Goal: Task Accomplishment & Management: Use online tool/utility

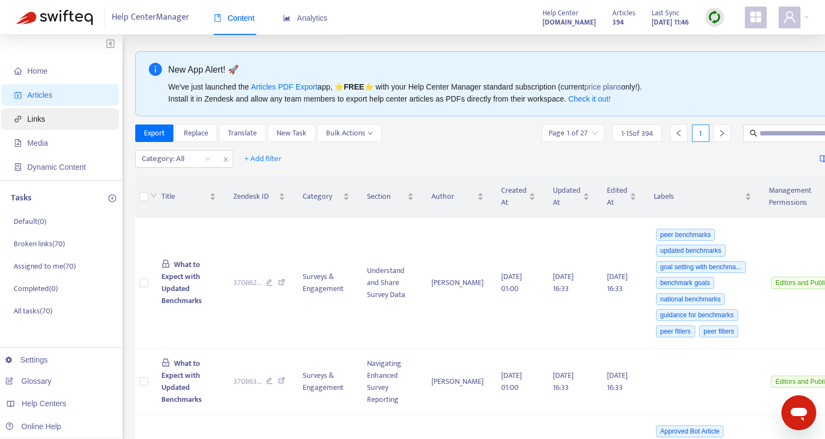
click at [65, 119] on span "Links" at bounding box center [62, 119] width 96 height 22
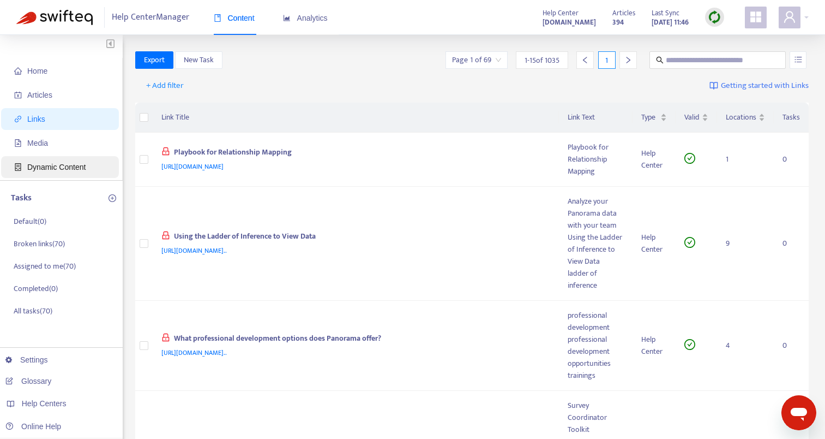
click at [63, 167] on span "Dynamic Content" at bounding box center [56, 167] width 58 height 9
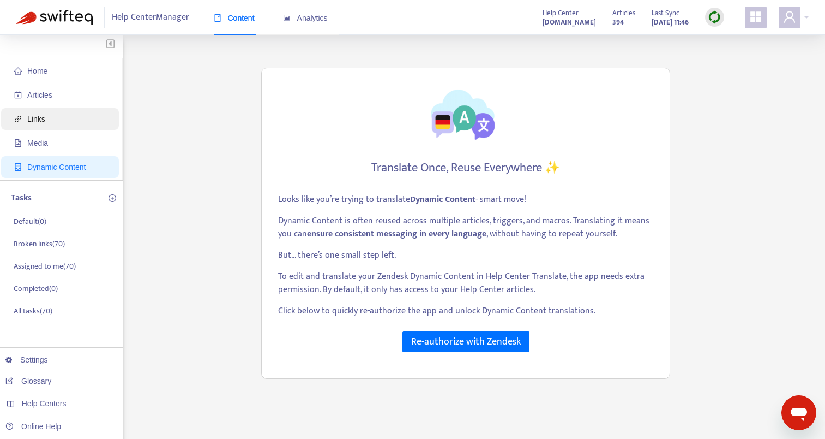
click at [61, 117] on span "Links" at bounding box center [62, 119] width 96 height 22
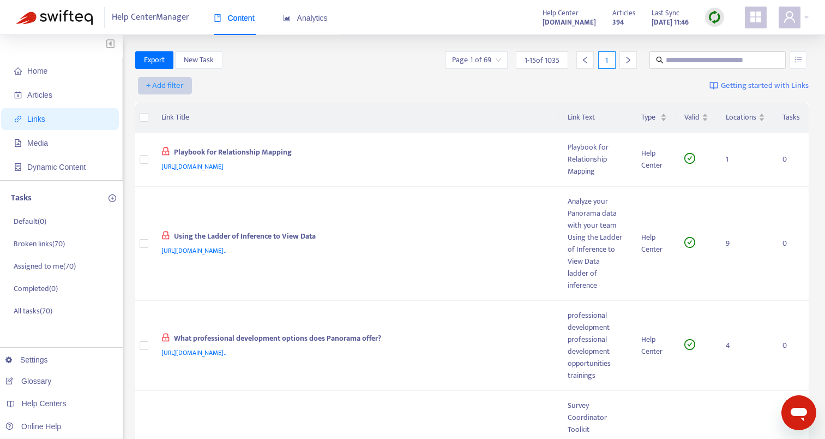
click at [181, 80] on span "+ Add filter" at bounding box center [165, 85] width 38 height 13
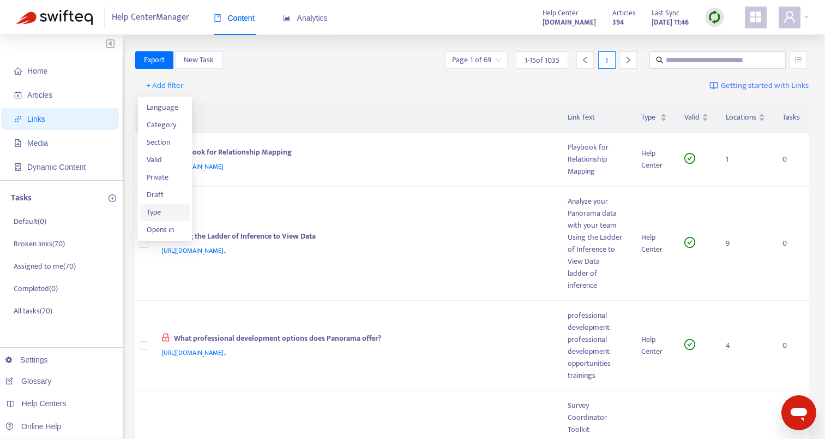
click at [177, 214] on span "Type" at bounding box center [165, 212] width 37 height 12
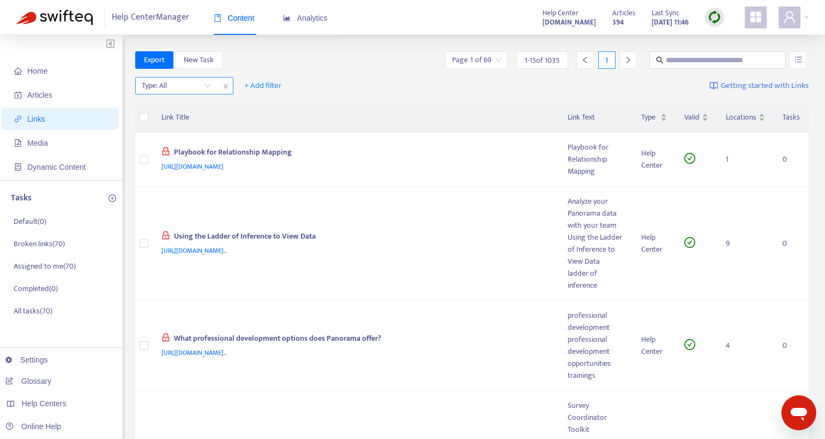
click at [193, 86] on input "search" at bounding box center [176, 85] width 69 height 16
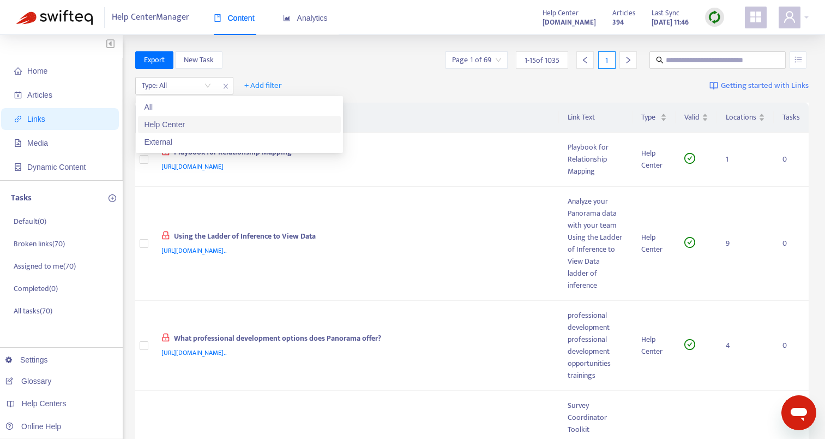
click at [187, 129] on div "Help Center" at bounding box center [240, 124] width 190 height 12
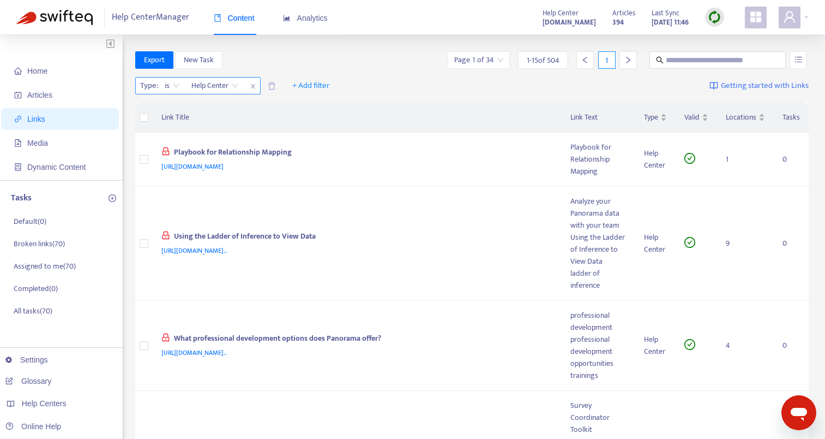
click at [208, 84] on span "Help Center" at bounding box center [214, 85] width 47 height 16
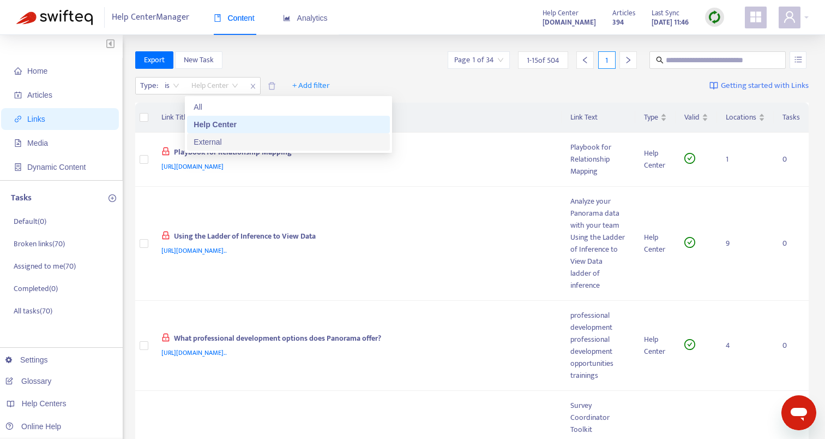
click at [214, 142] on div "External" at bounding box center [289, 142] width 190 height 12
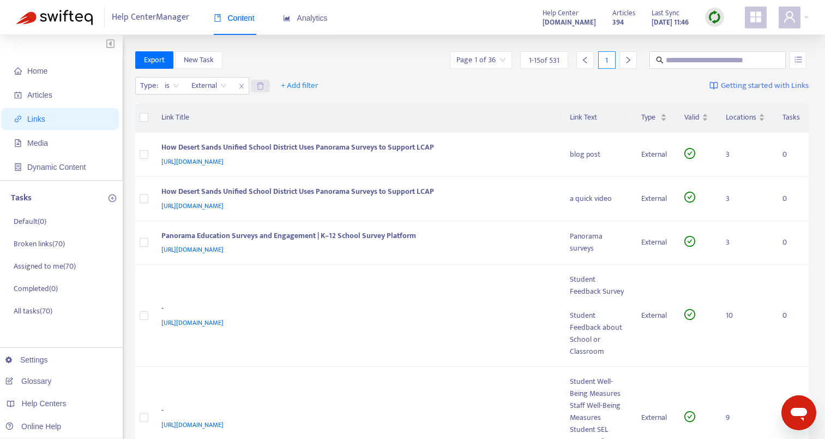
click at [260, 87] on icon "delete" at bounding box center [260, 86] width 8 height 8
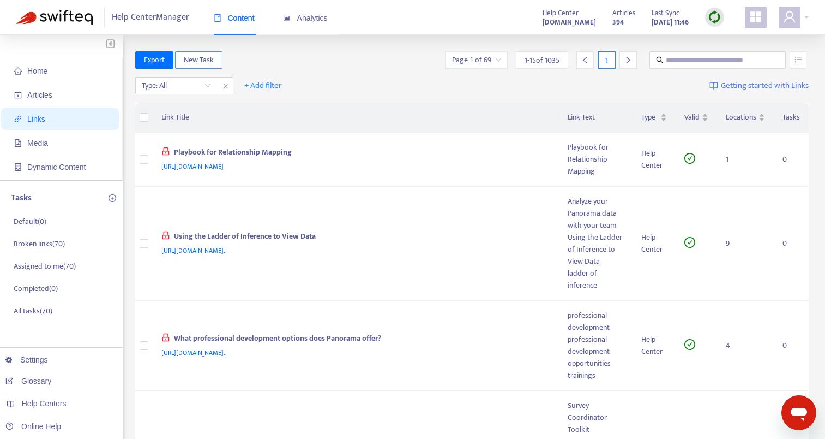
click at [199, 65] on span "New Task" at bounding box center [199, 60] width 30 height 12
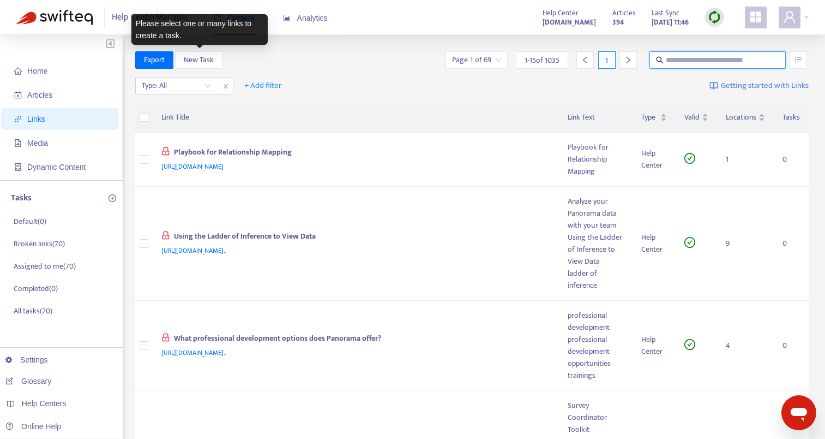
click at [708, 55] on input "text" at bounding box center [718, 60] width 105 height 12
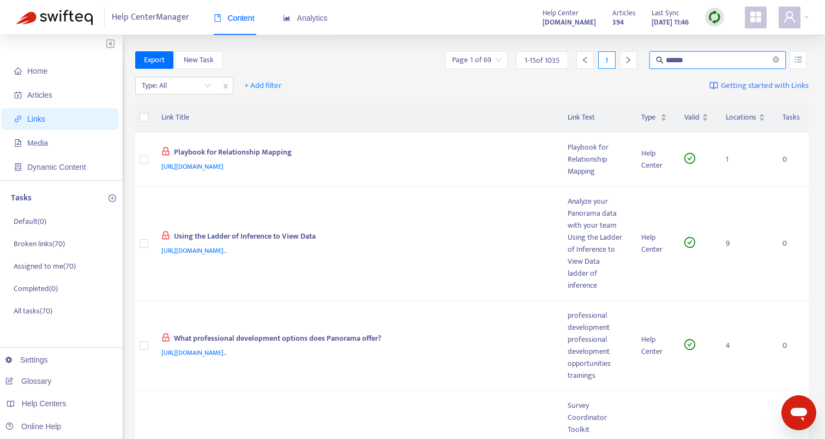
type input "******"
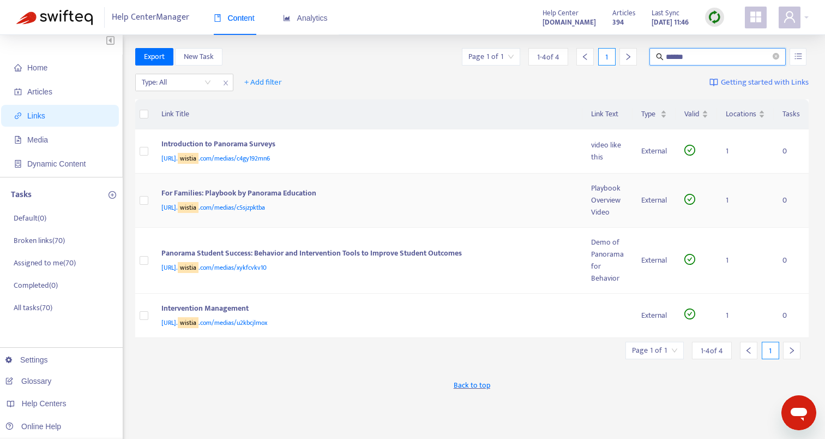
scroll to position [2, 0]
click at [779, 58] on icon "close-circle" at bounding box center [776, 57] width 7 height 7
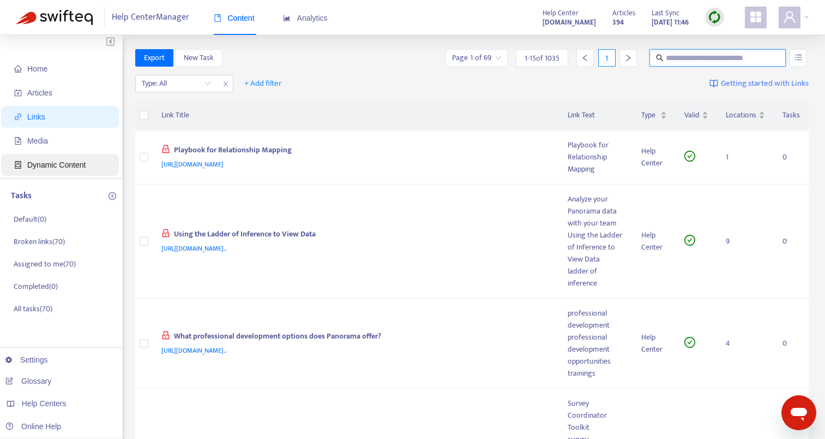
click at [74, 162] on span "Dynamic Content" at bounding box center [56, 164] width 58 height 9
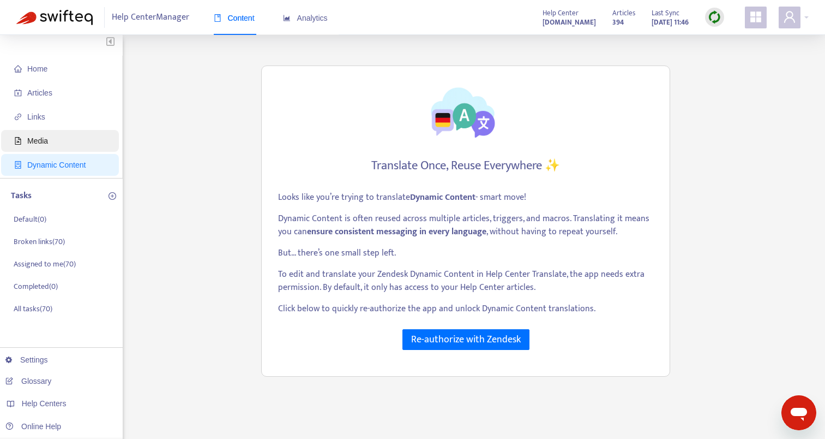
click at [71, 140] on span "Media" at bounding box center [62, 141] width 96 height 22
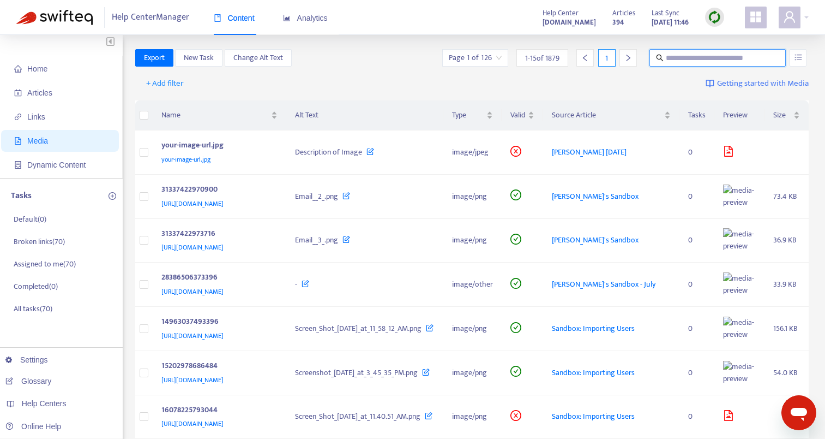
click at [694, 55] on input "text" at bounding box center [718, 58] width 105 height 12
type input "******"
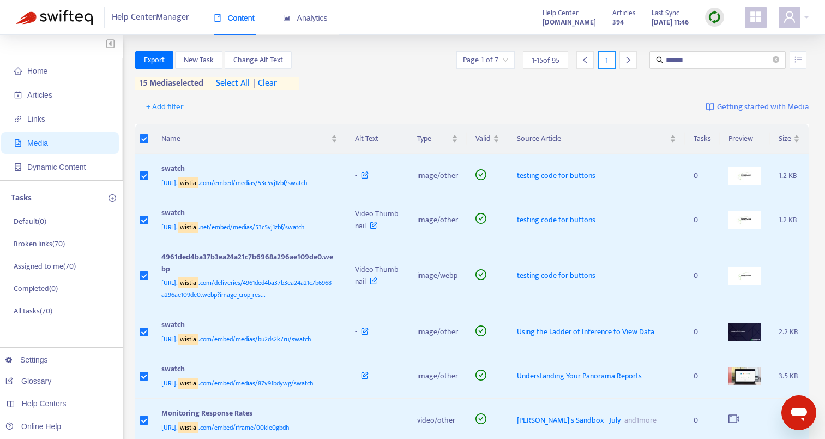
click at [240, 83] on span "select all" at bounding box center [233, 83] width 34 height 13
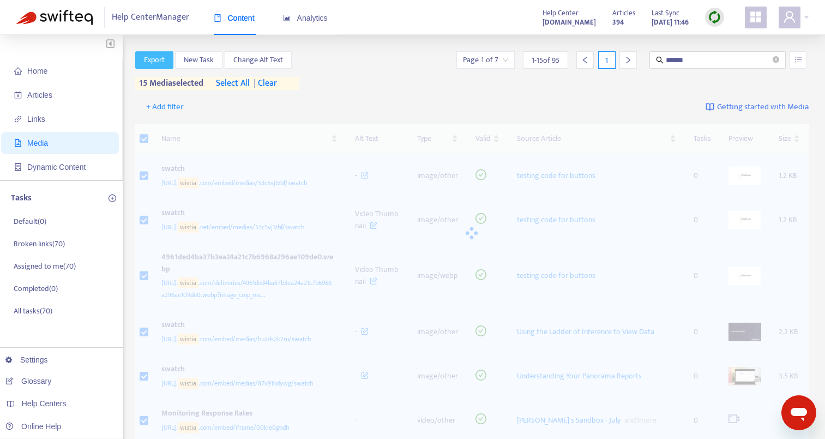
click at [151, 61] on span "Export" at bounding box center [154, 60] width 21 height 12
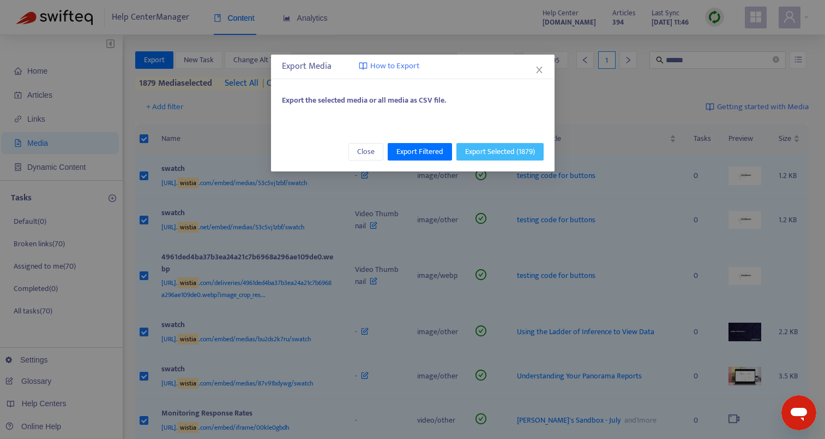
click at [473, 150] on span "Export Selected ( 1879 )" at bounding box center [500, 152] width 70 height 12
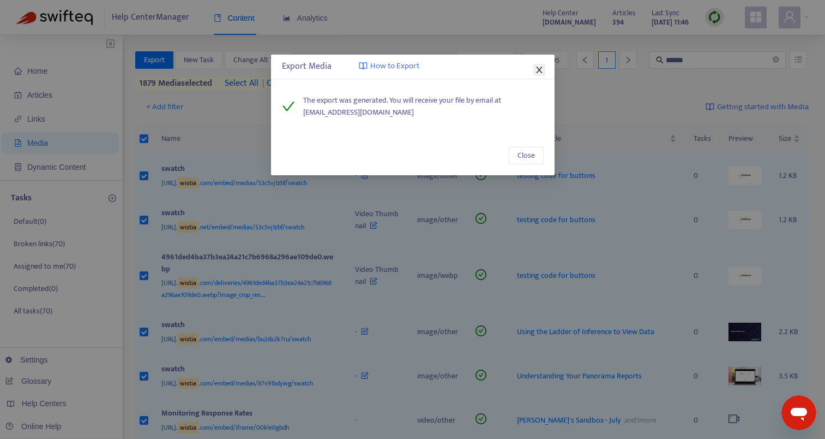
click at [538, 70] on icon "close" at bounding box center [539, 70] width 6 height 7
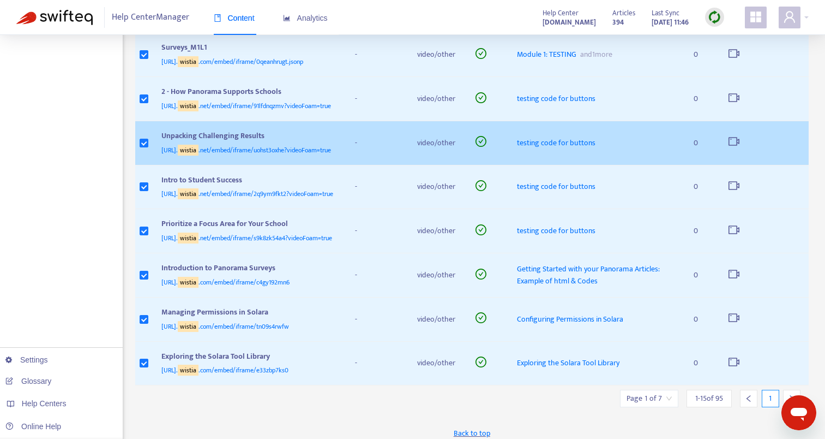
scroll to position [497, 0]
